Goal: Task Accomplishment & Management: Use online tool/utility

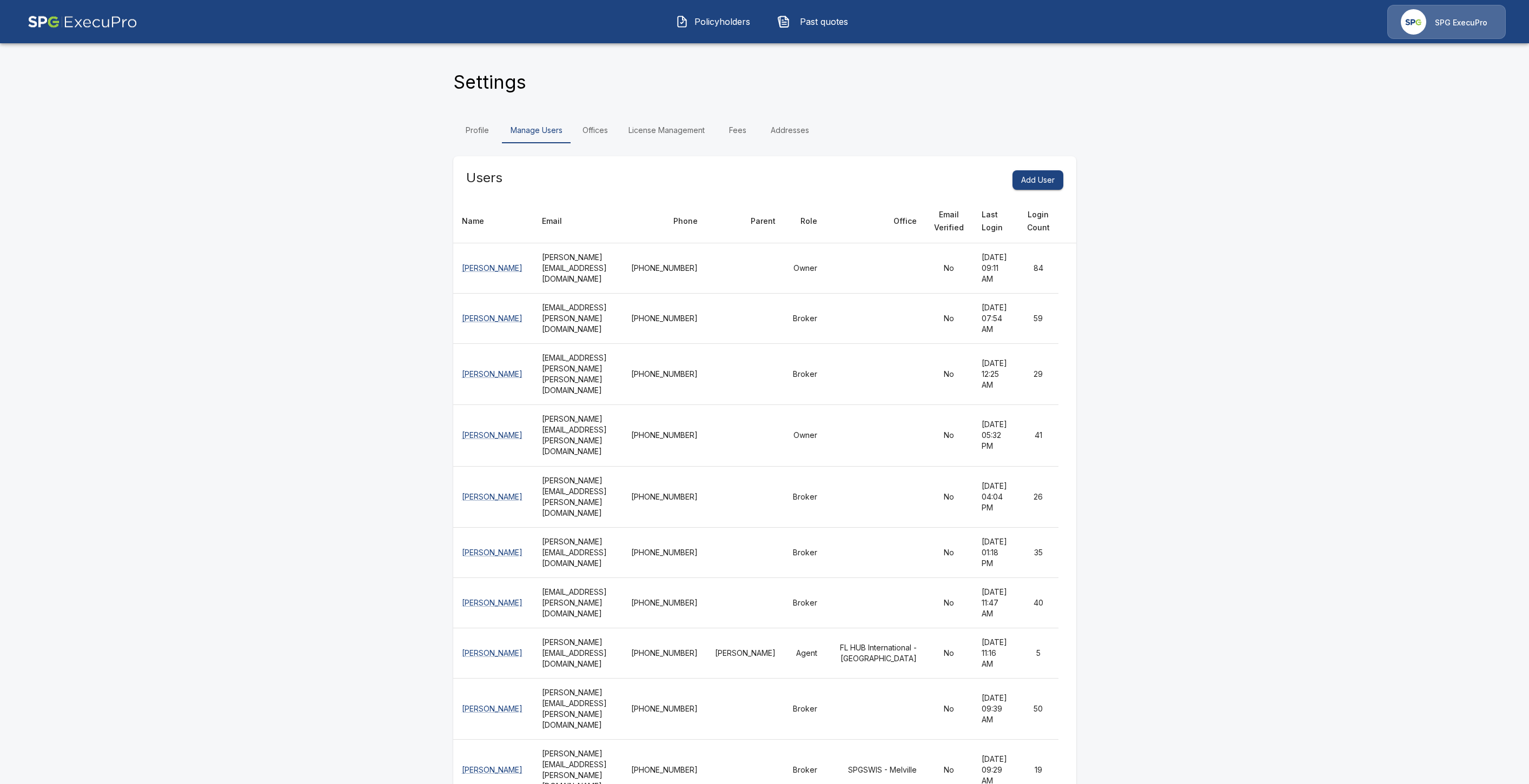
scroll to position [3787, 0]
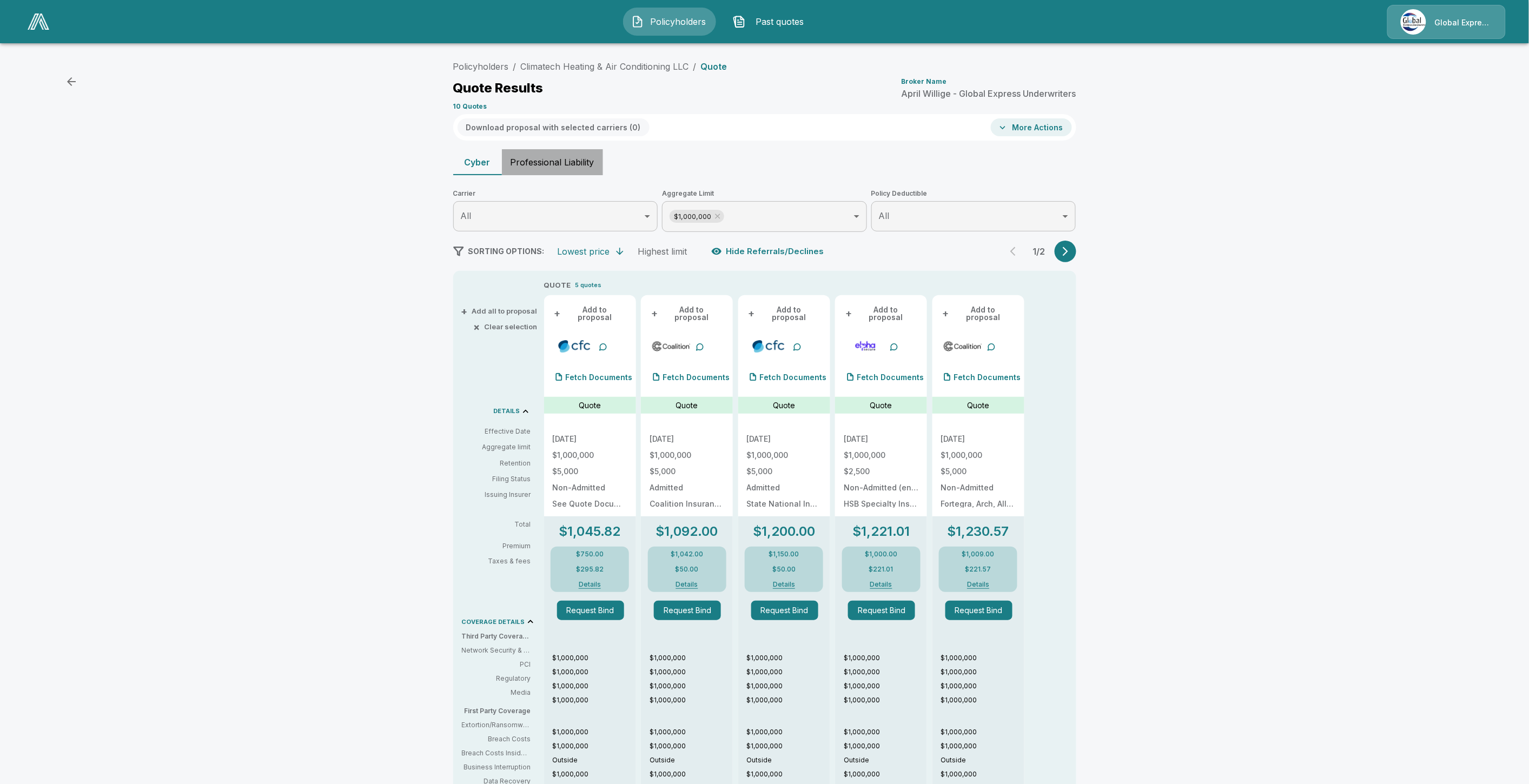
click at [555, 163] on button "Professional Liability" at bounding box center [552, 162] width 101 height 26
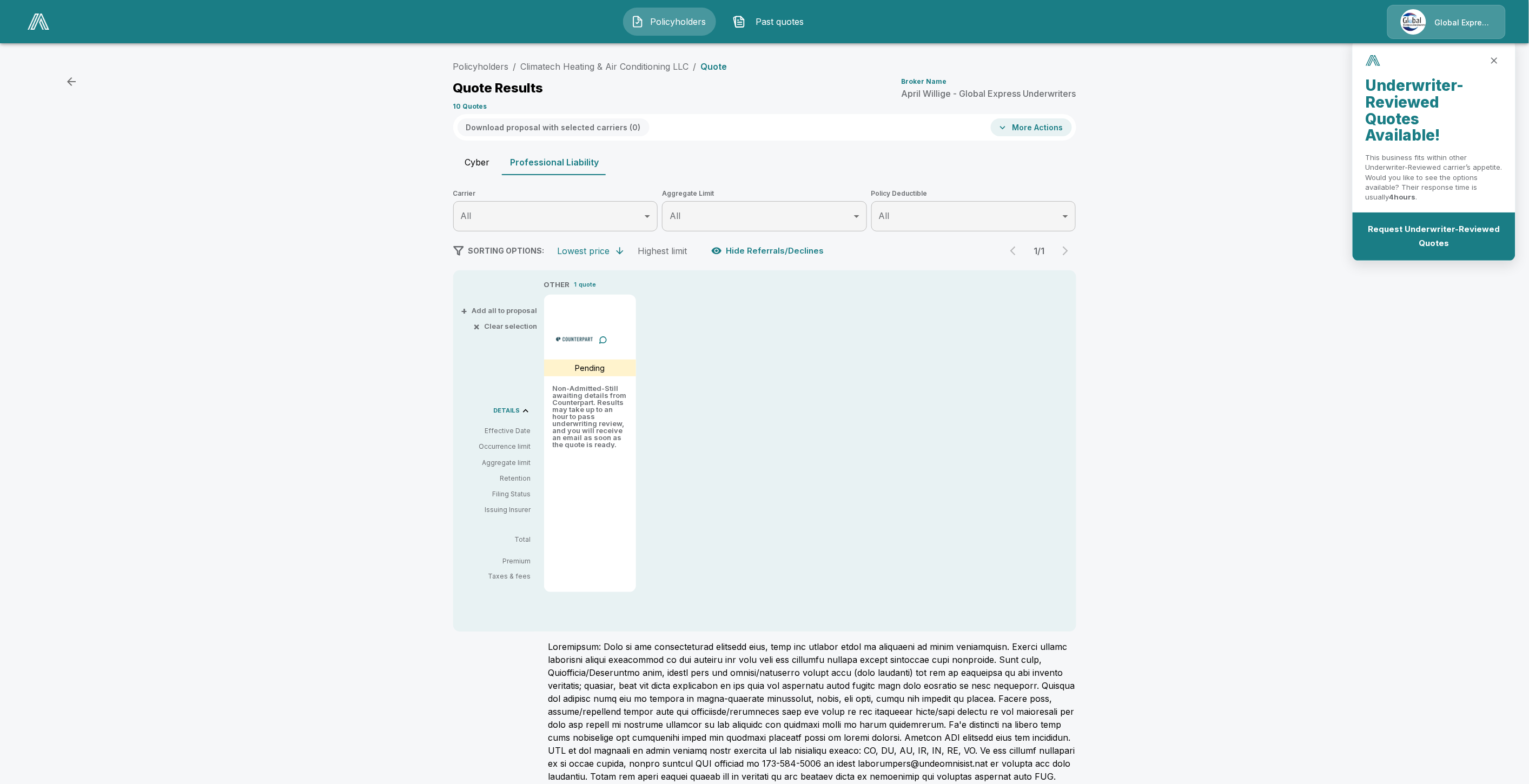
click at [1494, 62] on icon "close" at bounding box center [1494, 61] width 6 height 6
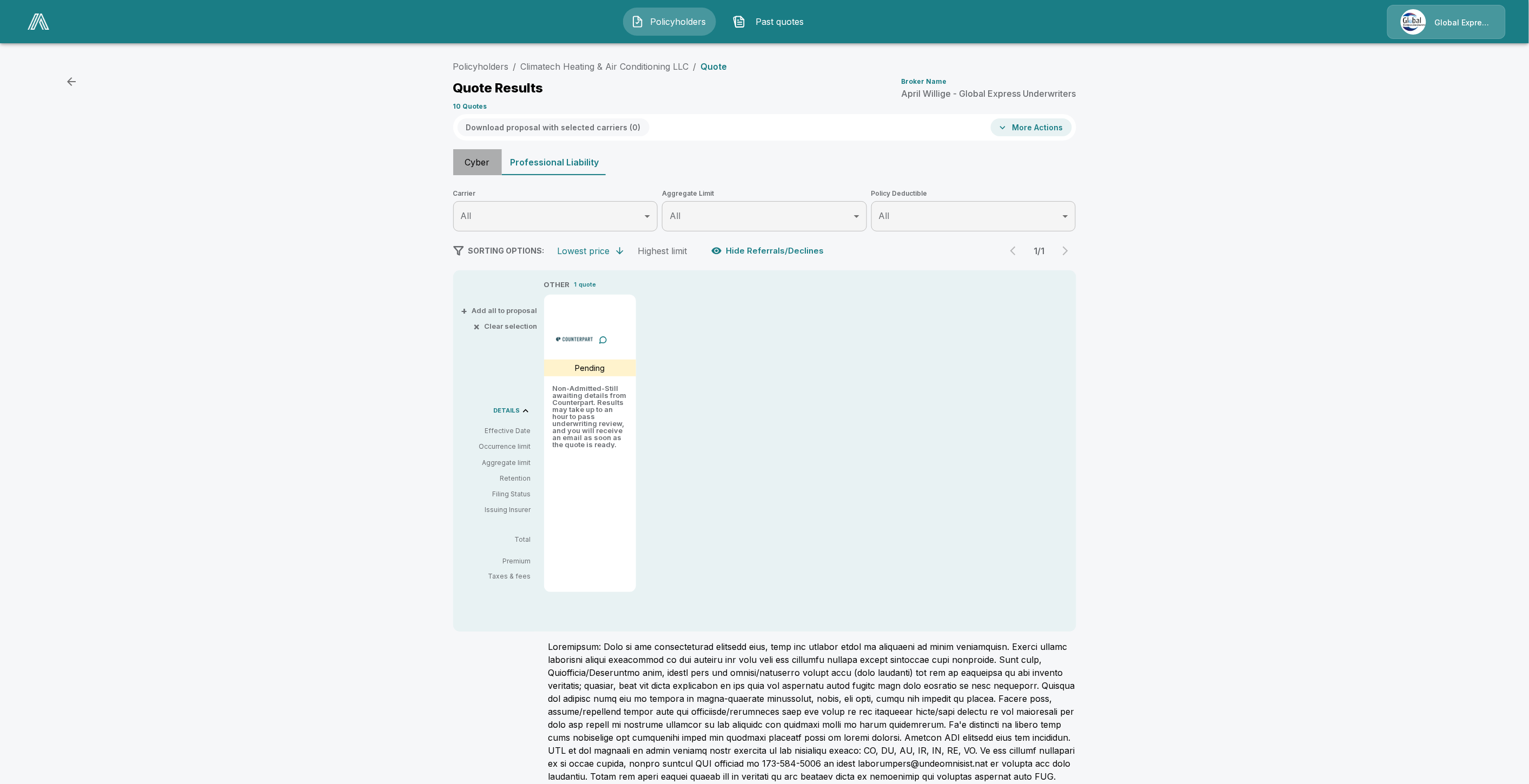
click at [488, 168] on button "Cyber" at bounding box center [478, 162] width 48 height 26
type input "*******"
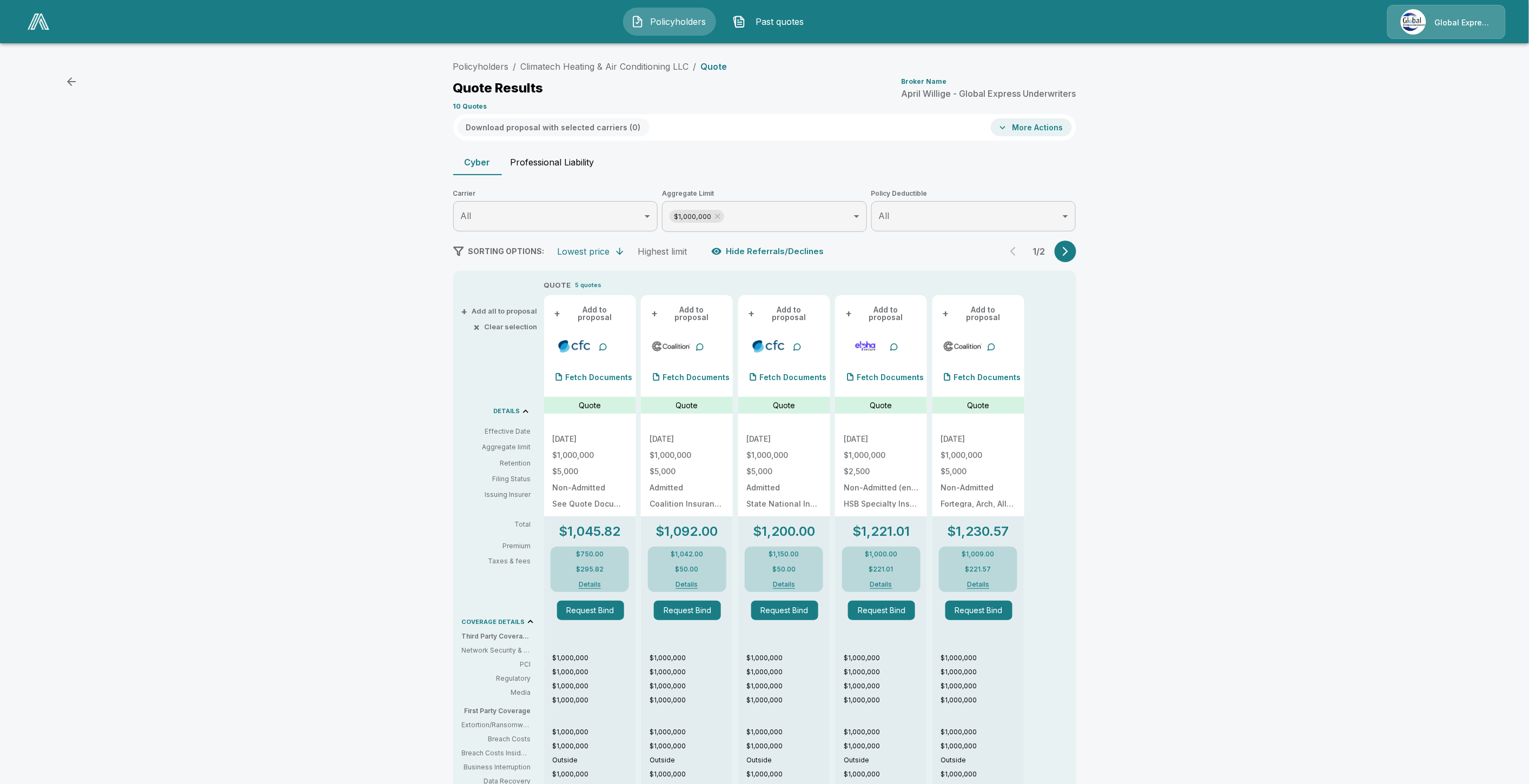
click at [1364, 651] on div "Policyholders / Climatech Heating & Air Conditioning LLC / Quote Quote Results …" at bounding box center [764, 578] width 1529 height 1054
click at [553, 165] on button "Professional Liability" at bounding box center [552, 162] width 101 height 26
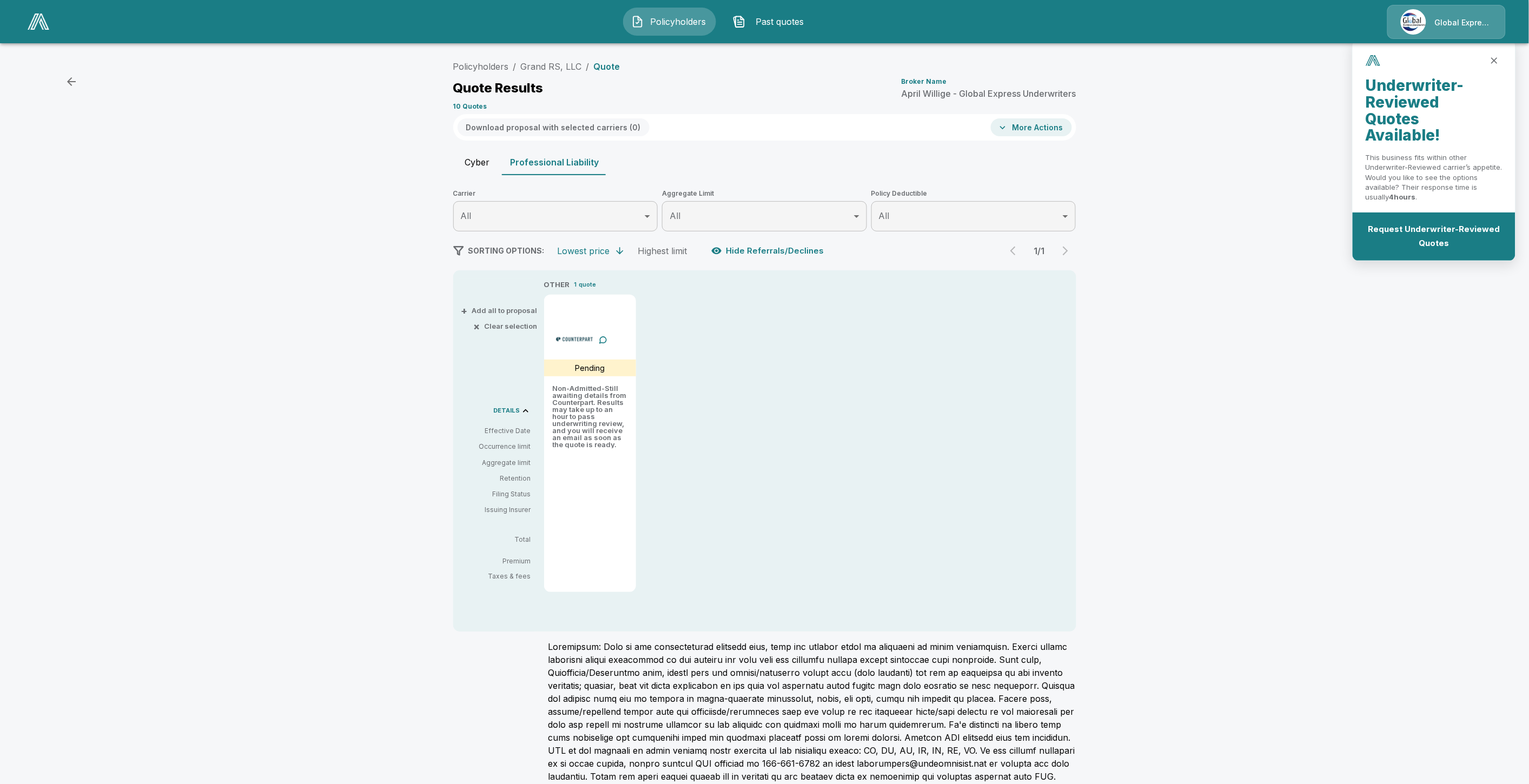
click at [507, 166] on button "Professional Liability" at bounding box center [555, 162] width 106 height 26
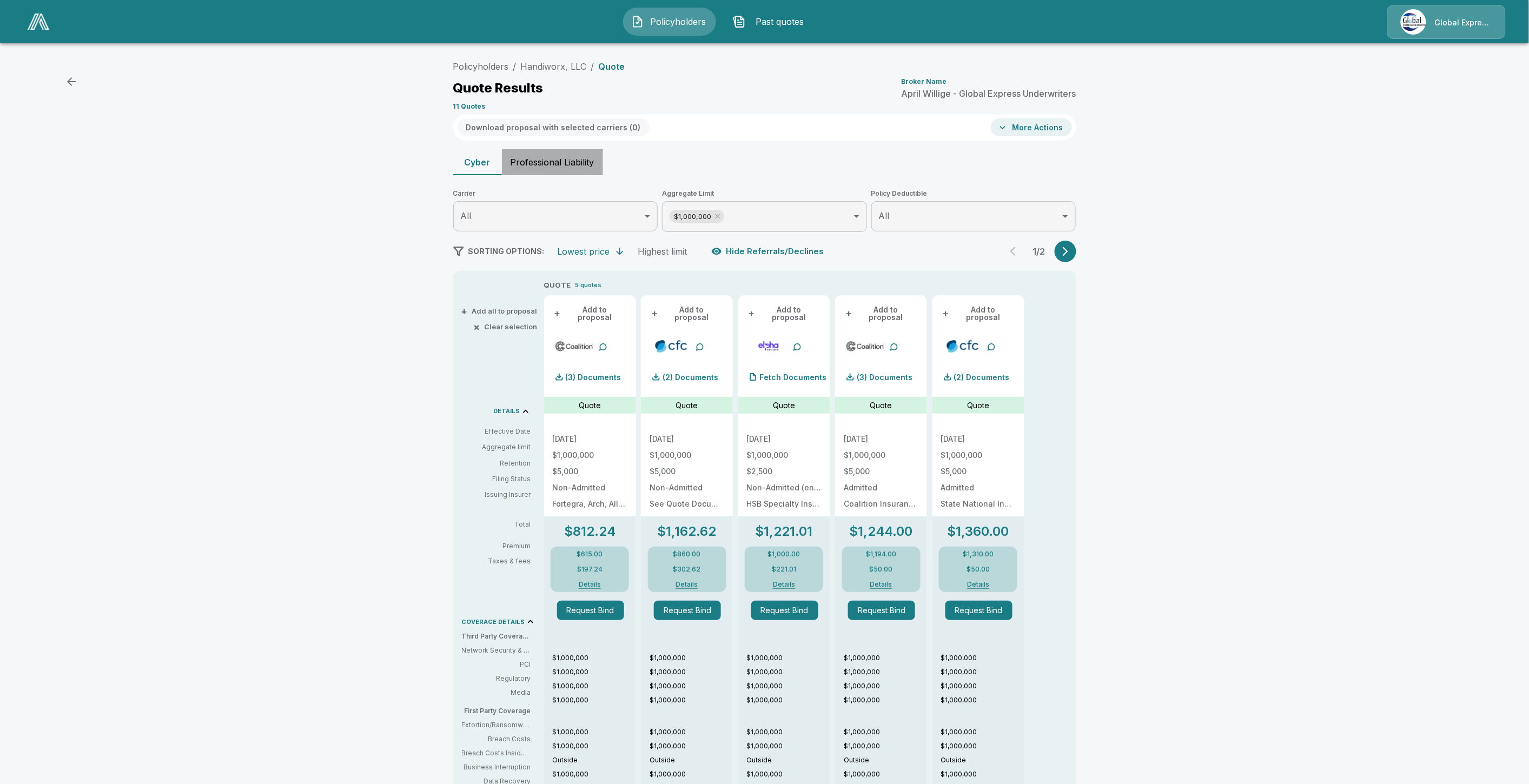
click at [552, 155] on button "Professional Liability" at bounding box center [552, 162] width 101 height 26
type input "******"
click at [586, 158] on button "Professional Liability" at bounding box center [552, 162] width 101 height 26
click at [543, 161] on button "Professional Liability" at bounding box center [552, 162] width 101 height 26
click at [536, 175] on div "Policyholders / Aspen Wash, Inc. / Quote Quote Results Broker Name [PERSON_NAME…" at bounding box center [764, 580] width 649 height 1049
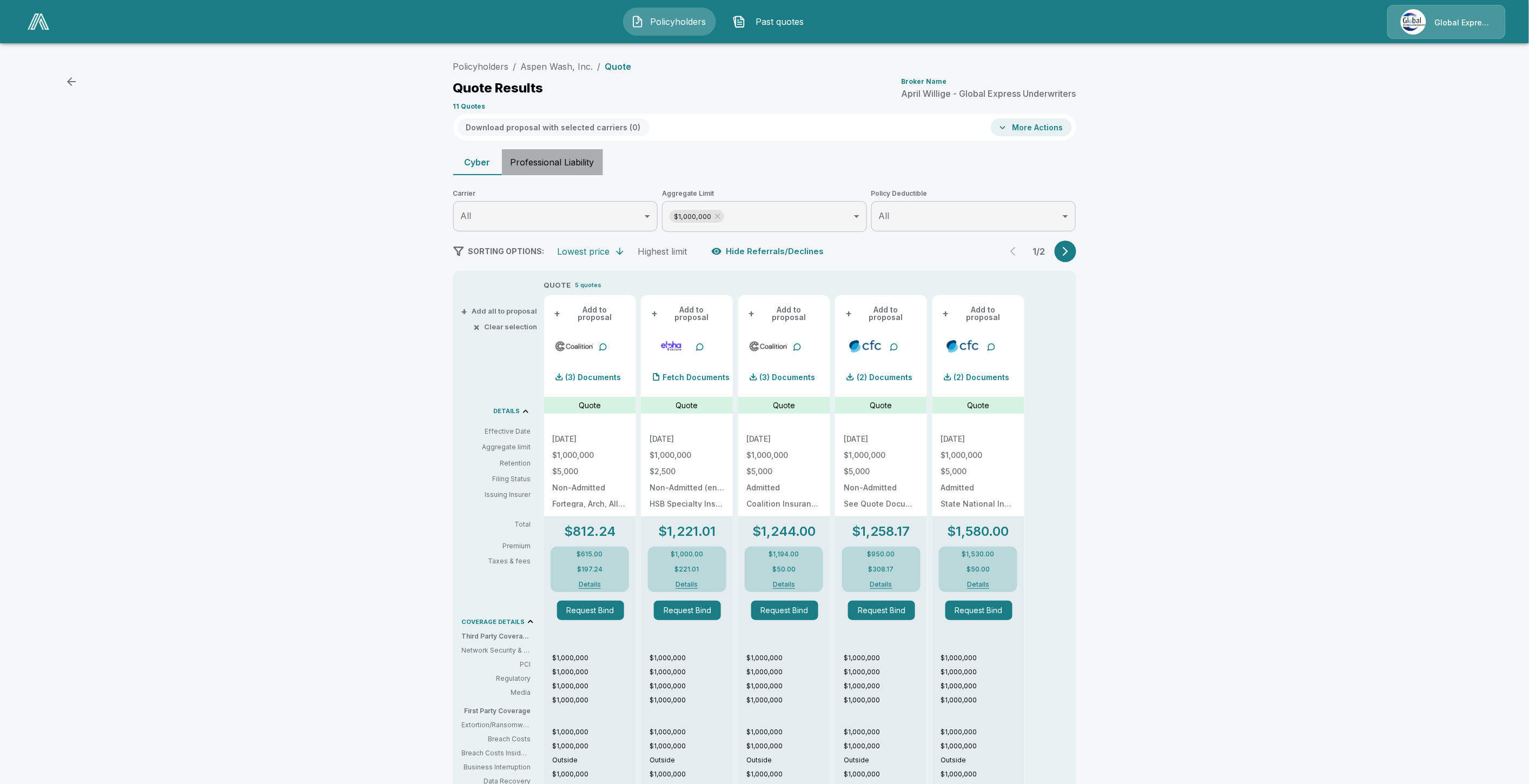
click at [545, 165] on button "Professional Liability" at bounding box center [552, 162] width 101 height 26
click at [563, 163] on button "Professional Liability" at bounding box center [552, 162] width 101 height 26
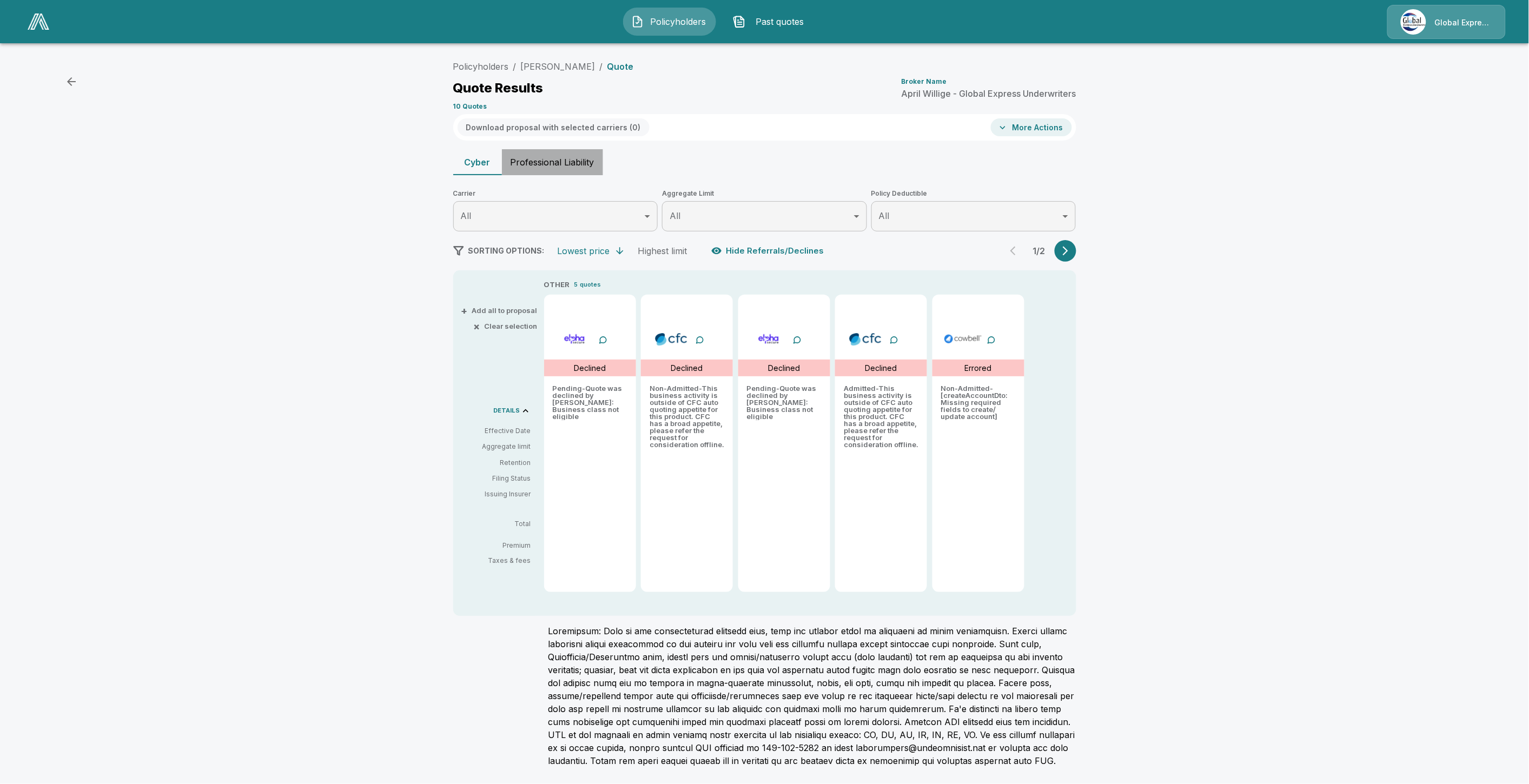
click at [574, 162] on button "Professional Liability" at bounding box center [552, 162] width 101 height 26
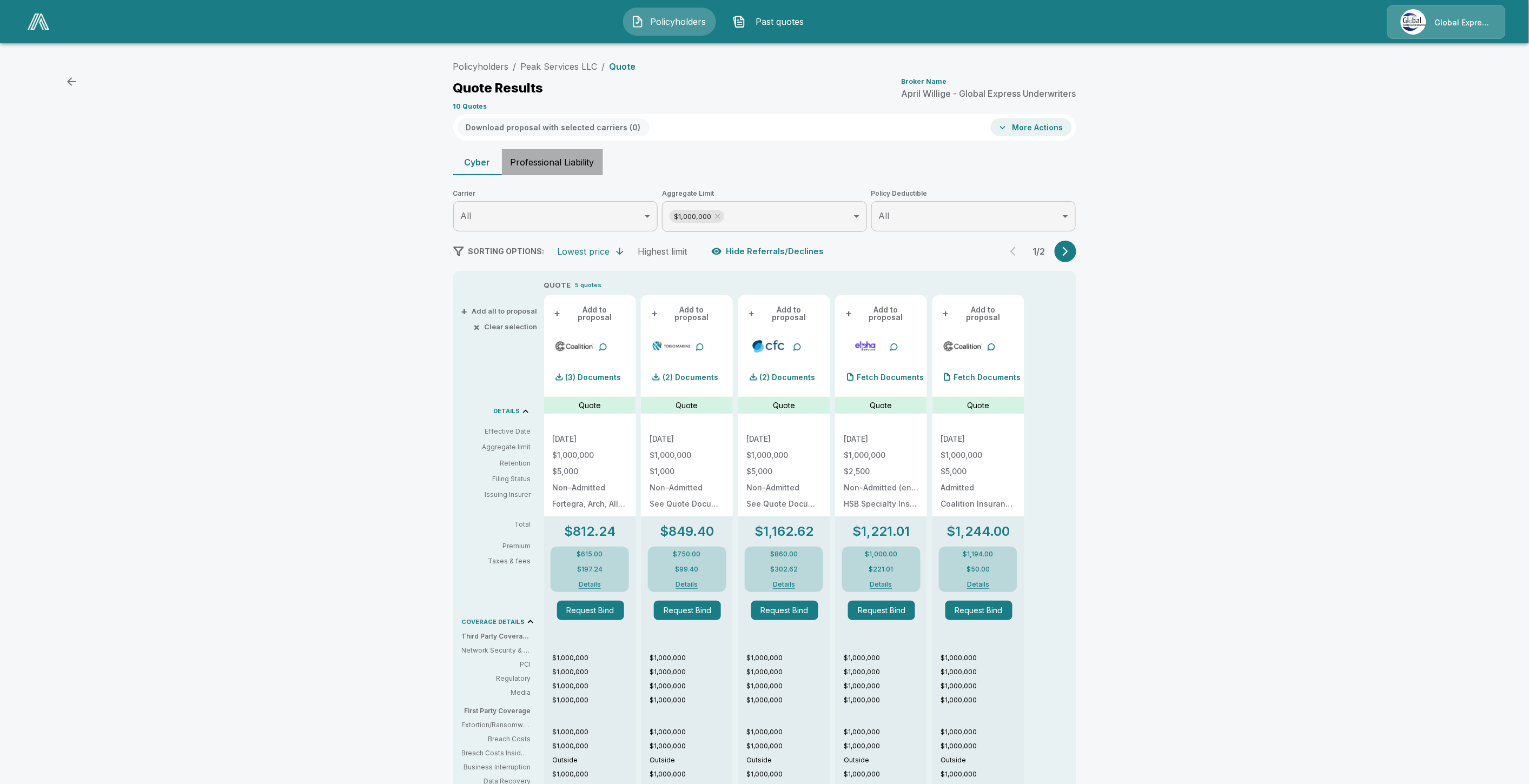
click at [547, 163] on button "Professional Liability" at bounding box center [552, 162] width 101 height 26
click at [543, 154] on button "Professional Liability" at bounding box center [552, 162] width 101 height 26
click at [564, 169] on button "Professional Liability" at bounding box center [552, 162] width 101 height 26
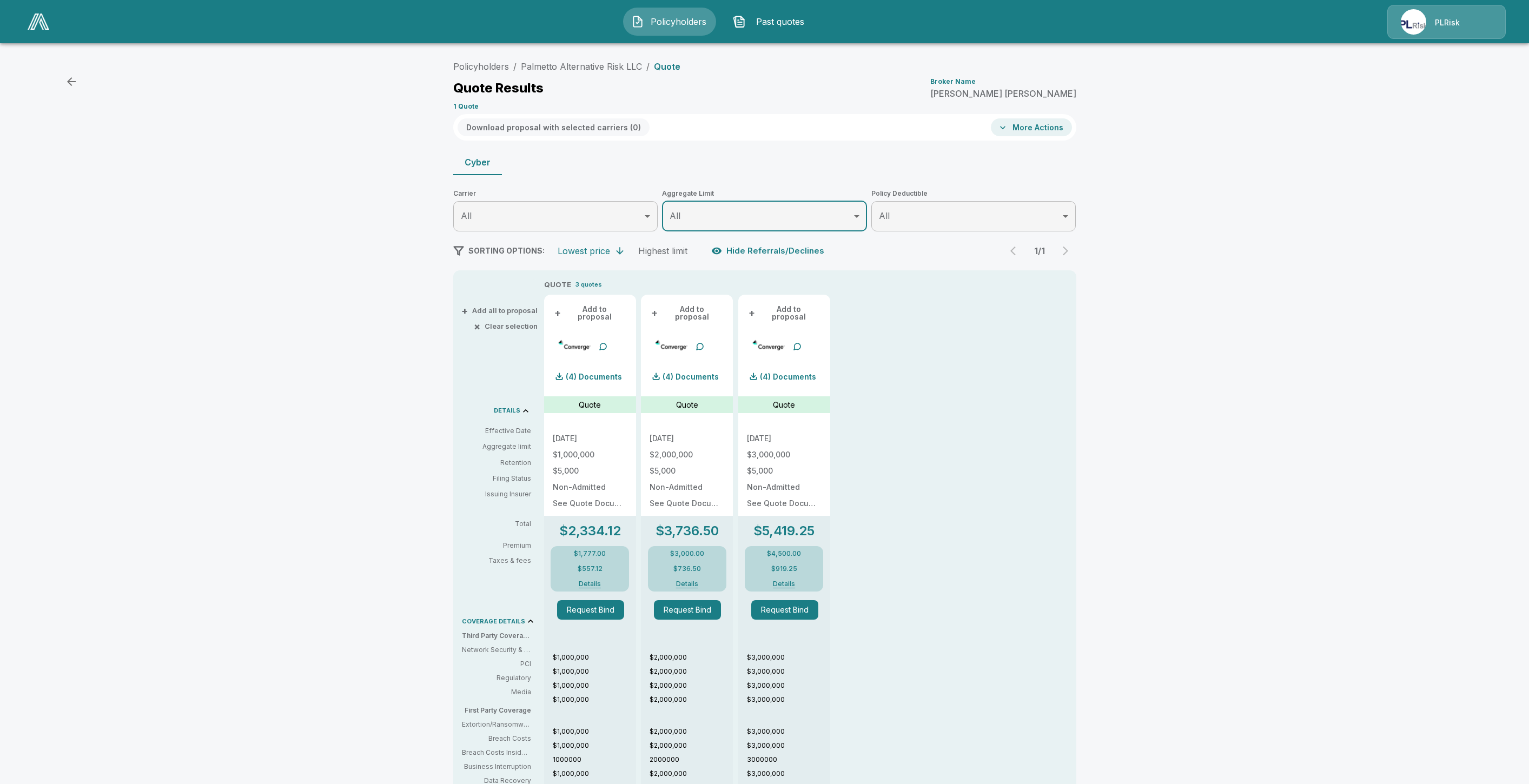
scroll to position [222, 0]
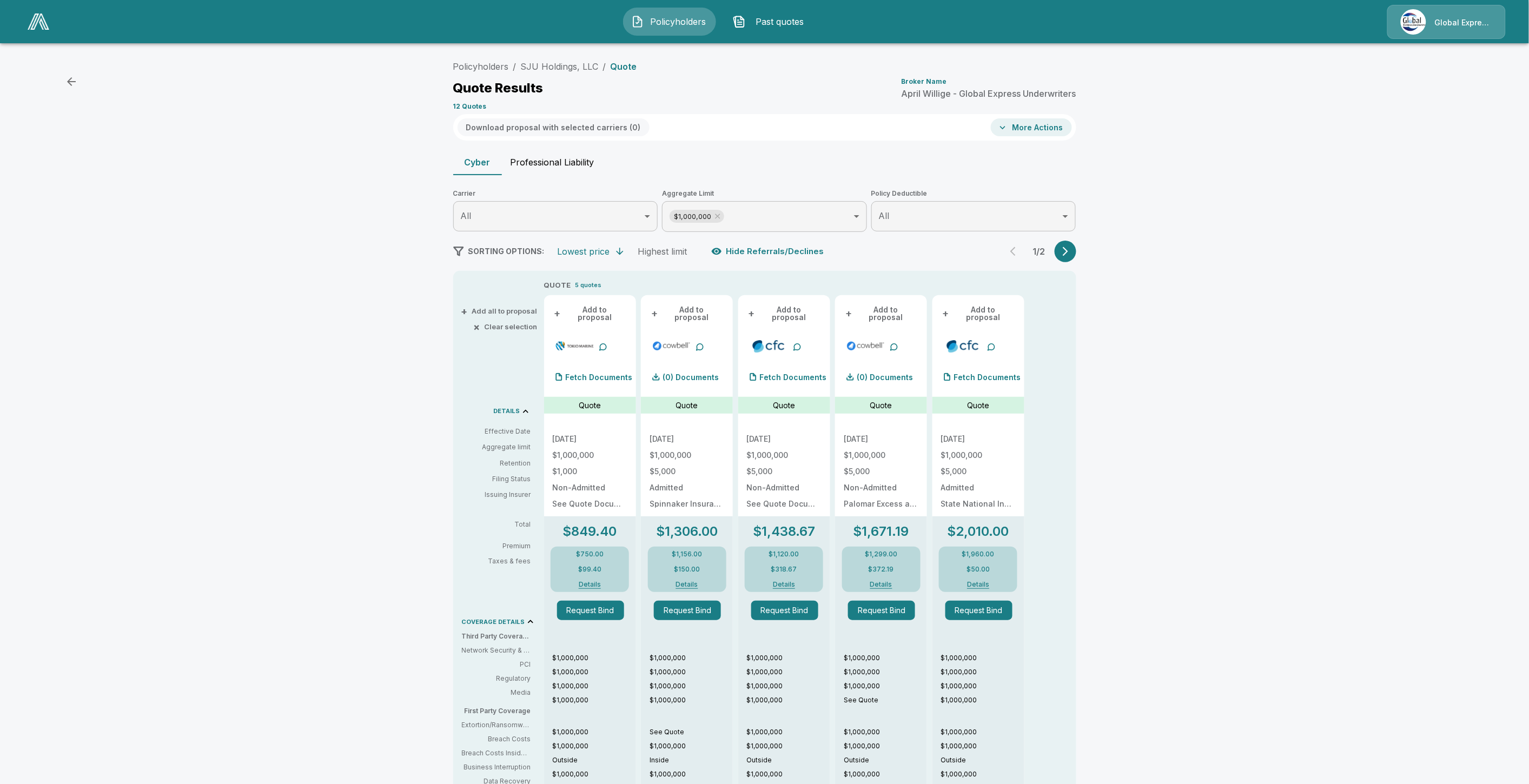
click at [571, 166] on button "Professional Liability" at bounding box center [552, 162] width 101 height 26
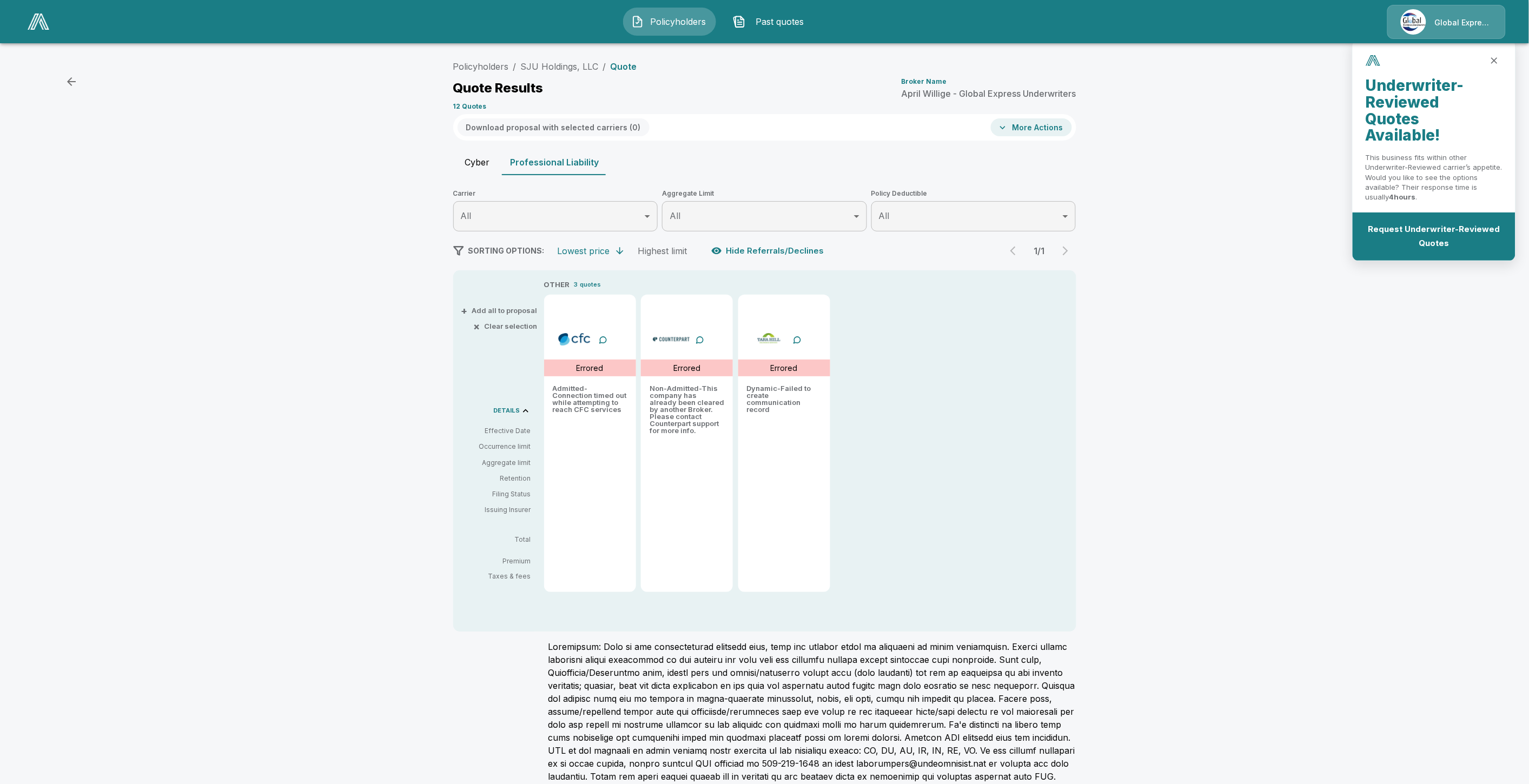
click at [1278, 587] on div "Policyholders / SJU Holdings, LLC / Quote Quote Results Broker Name April Willi…" at bounding box center [764, 424] width 1529 height 744
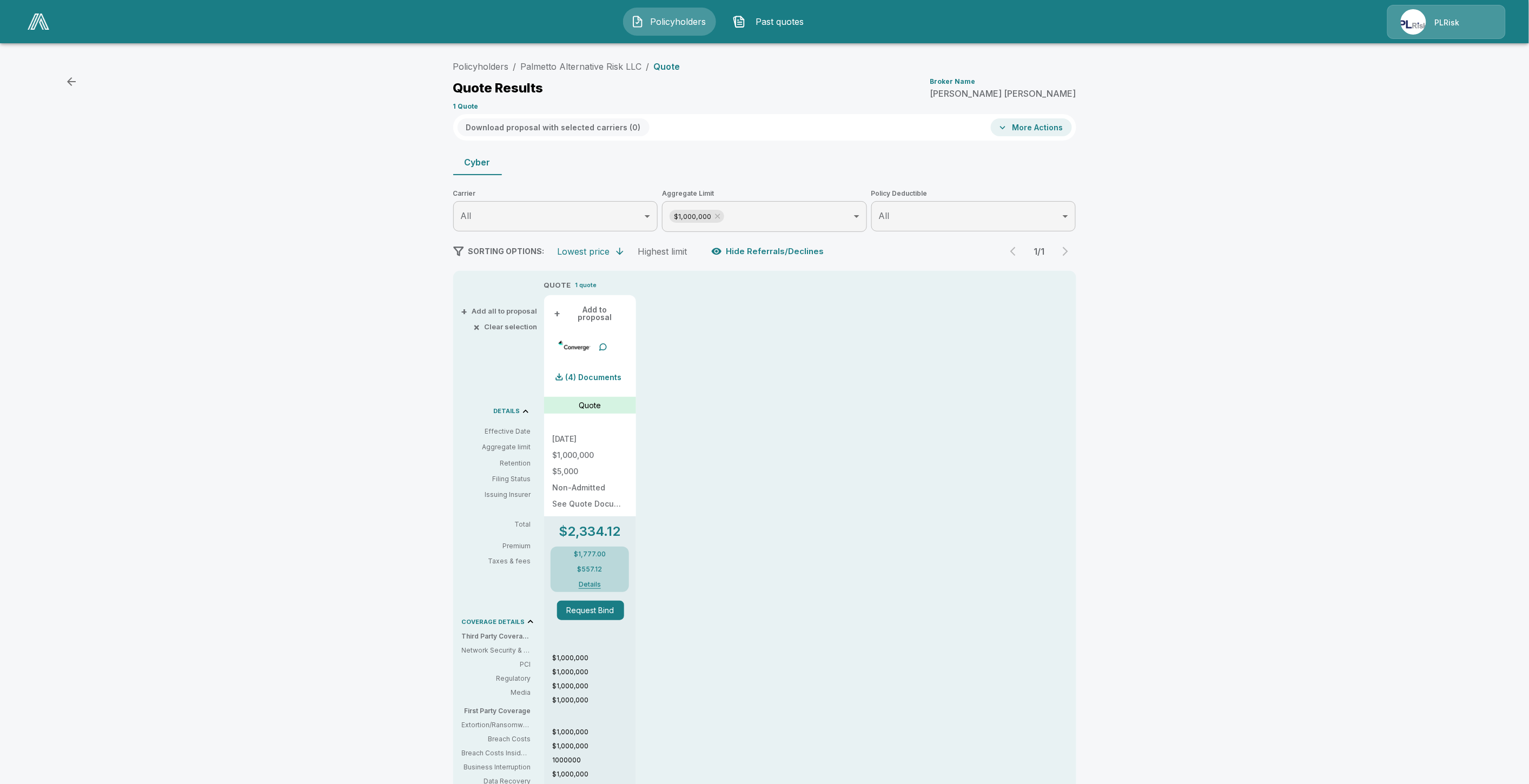
click at [668, 12] on button "Policyholders" at bounding box center [669, 22] width 93 height 28
